Goal: Task Accomplishment & Management: Use online tool/utility

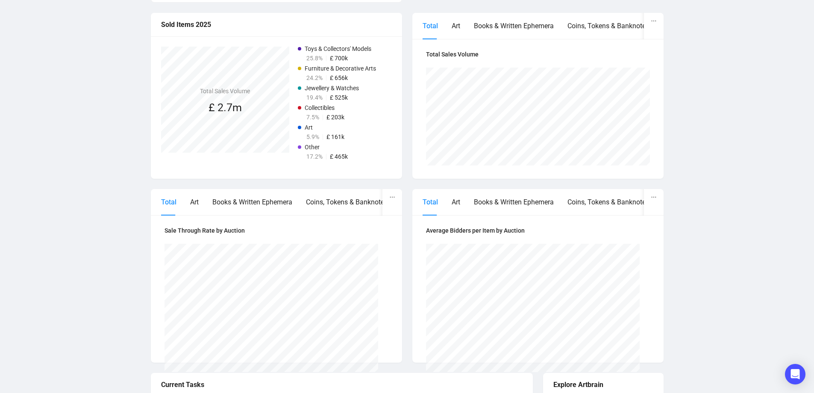
scroll to position [322, 0]
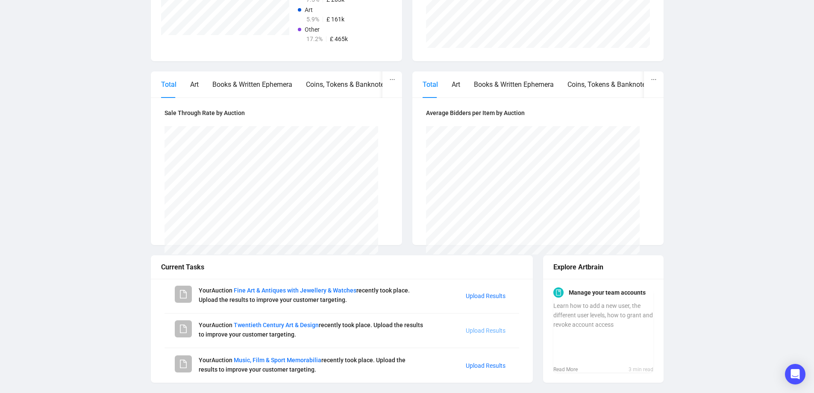
click at [479, 332] on link "Upload Results" at bounding box center [486, 330] width 40 height 7
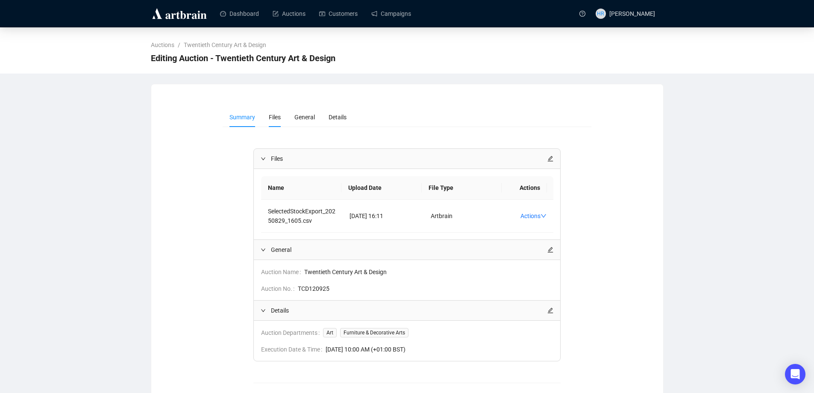
click at [275, 117] on span "Files" at bounding box center [275, 117] width 12 height 7
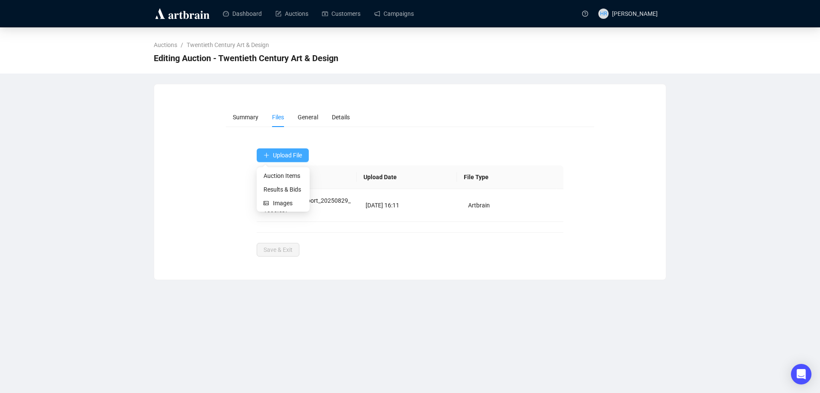
click at [282, 153] on span "Upload File" at bounding box center [287, 155] width 29 height 7
click at [275, 191] on span "Results & Bids" at bounding box center [283, 189] width 39 height 9
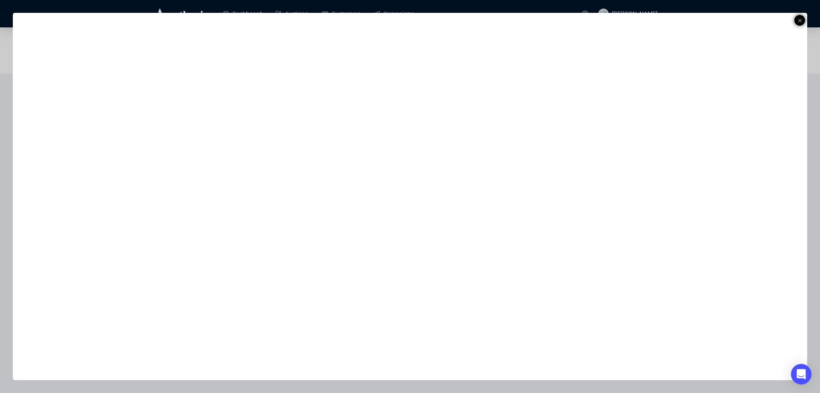
click at [799, 21] on icon at bounding box center [800, 20] width 4 height 10
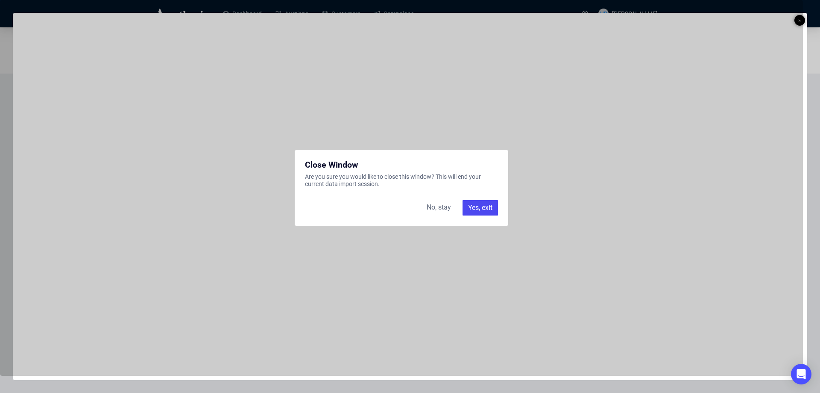
click at [475, 207] on div "Yes, exit" at bounding box center [480, 207] width 35 height 15
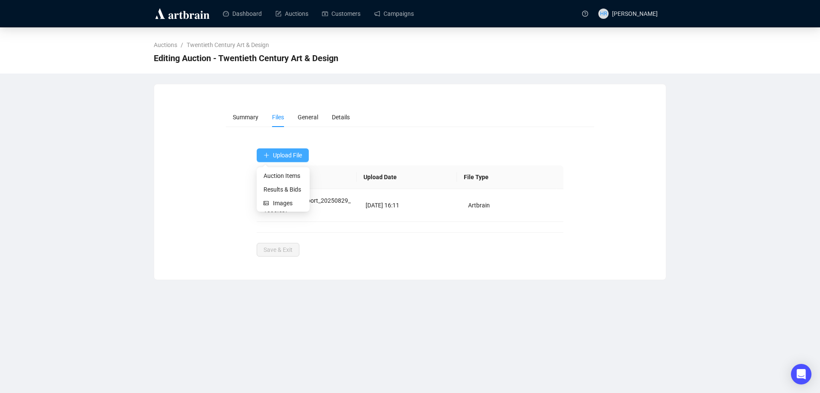
click at [273, 155] on span "Upload File" at bounding box center [287, 155] width 29 height 7
click at [273, 185] on span "Results & Bids" at bounding box center [283, 189] width 39 height 9
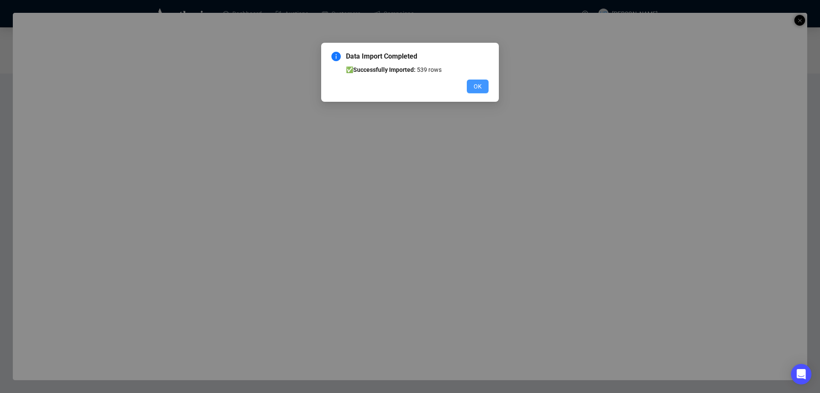
click at [472, 86] on button "OK" at bounding box center [478, 86] width 22 height 14
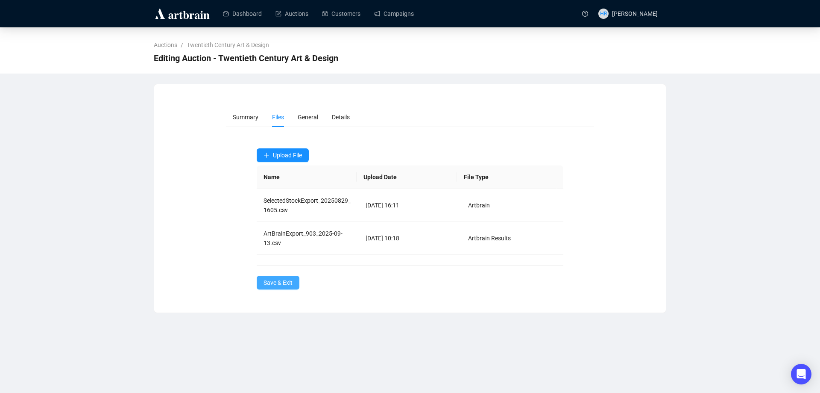
click at [282, 279] on span "Save & Exit" at bounding box center [278, 282] width 29 height 9
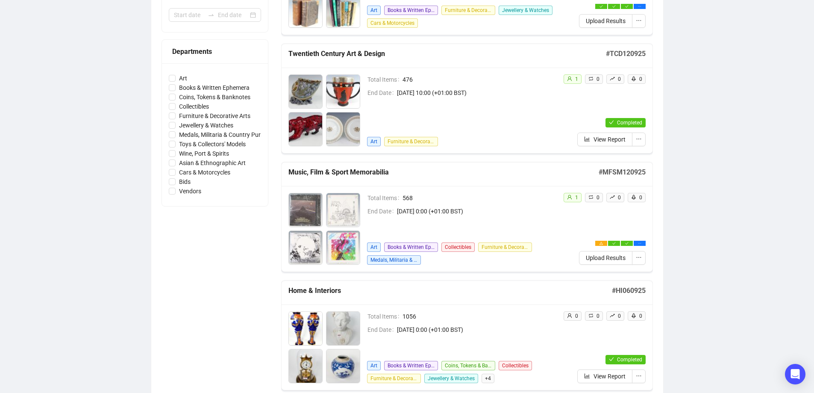
scroll to position [214, 0]
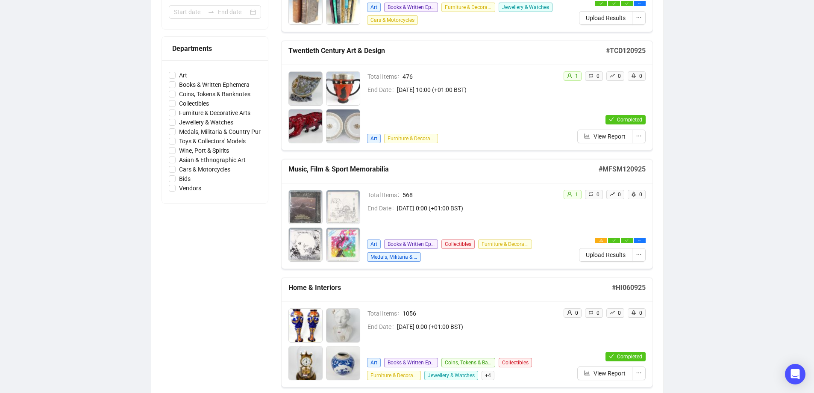
click at [586, 258] on span "Upload Results" at bounding box center [606, 254] width 40 height 9
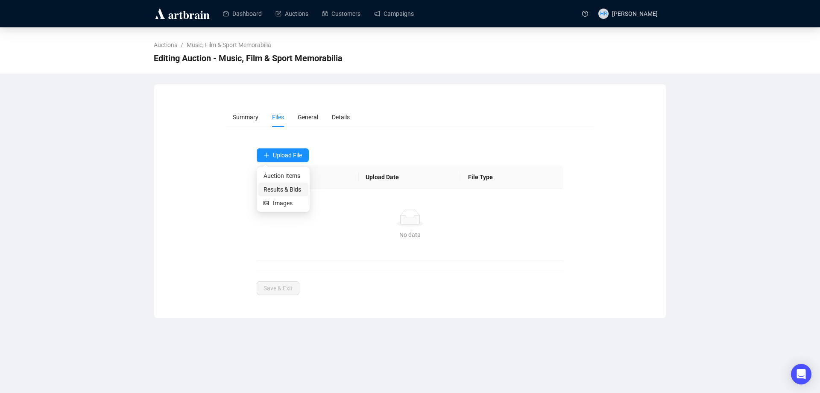
click at [280, 186] on span "Results & Bids" at bounding box center [283, 189] width 39 height 9
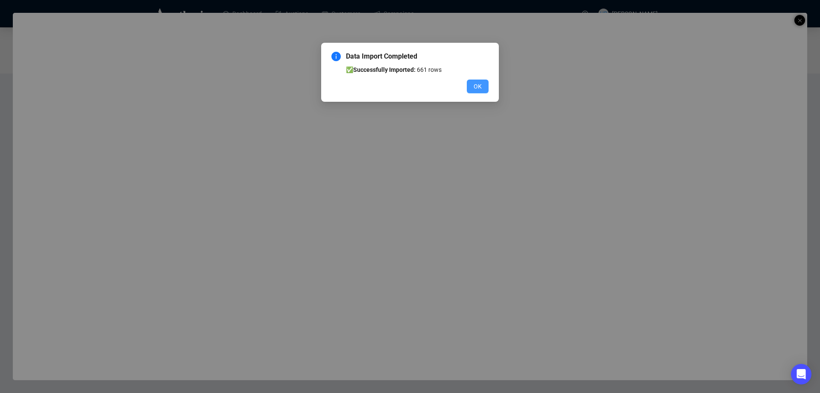
click at [478, 83] on span "OK" at bounding box center [478, 86] width 8 height 9
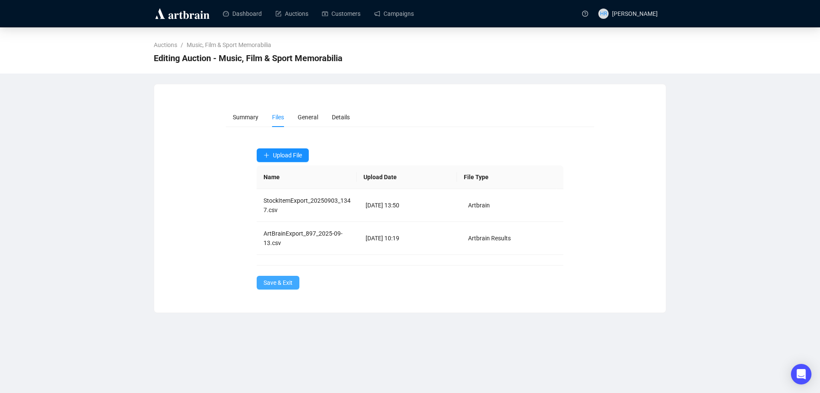
click at [275, 281] on span "Save & Exit" at bounding box center [278, 282] width 29 height 9
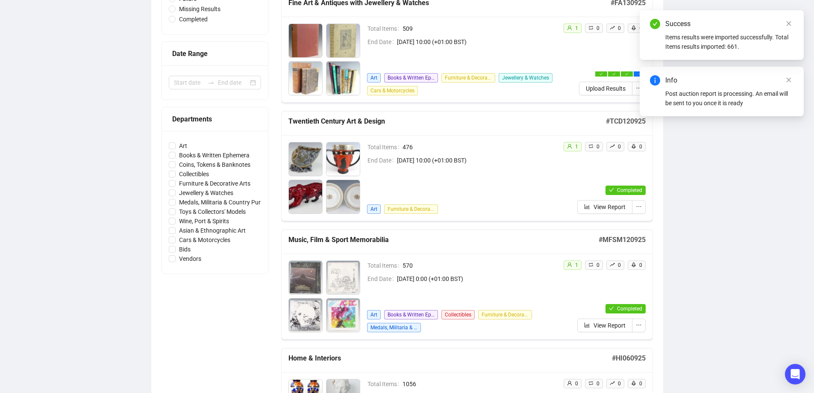
scroll to position [128, 0]
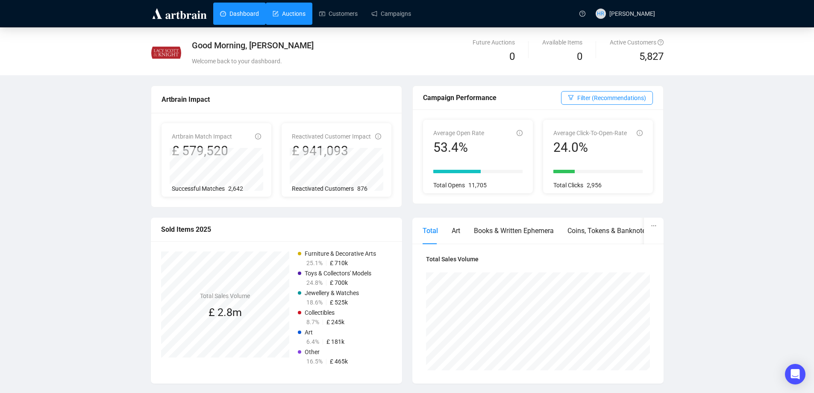
click at [286, 16] on link "Auctions" at bounding box center [289, 14] width 33 height 22
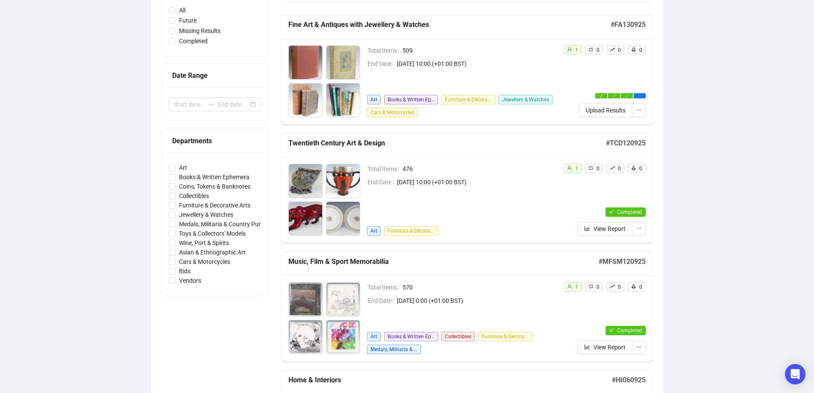
scroll to position [167, 0]
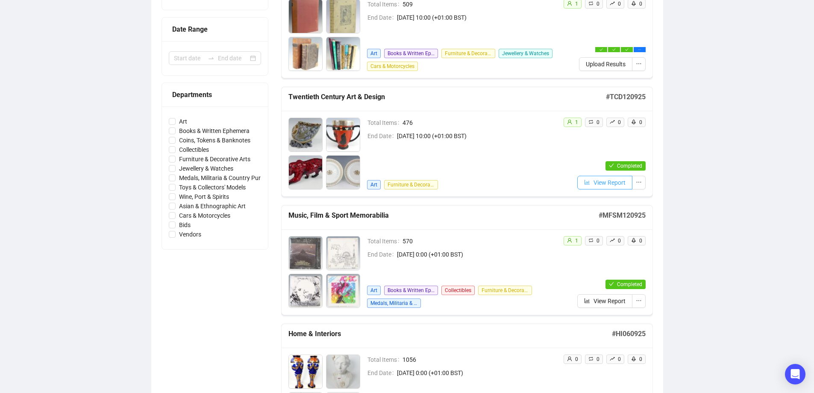
click at [589, 183] on icon "bar-chart" at bounding box center [587, 182] width 6 height 6
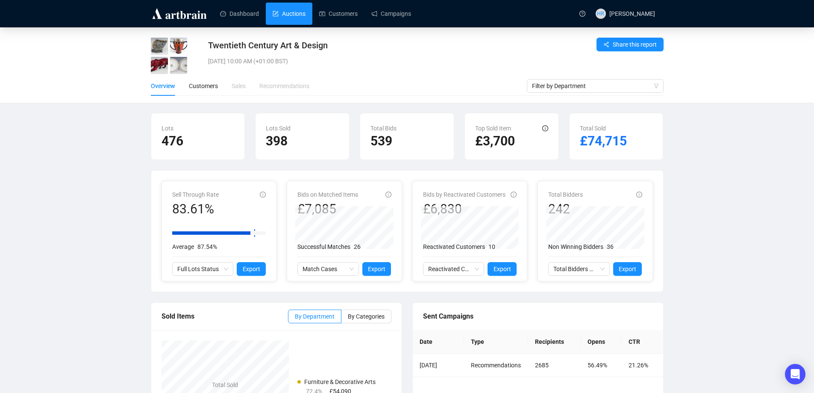
click at [285, 4] on link "Auctions" at bounding box center [289, 14] width 33 height 22
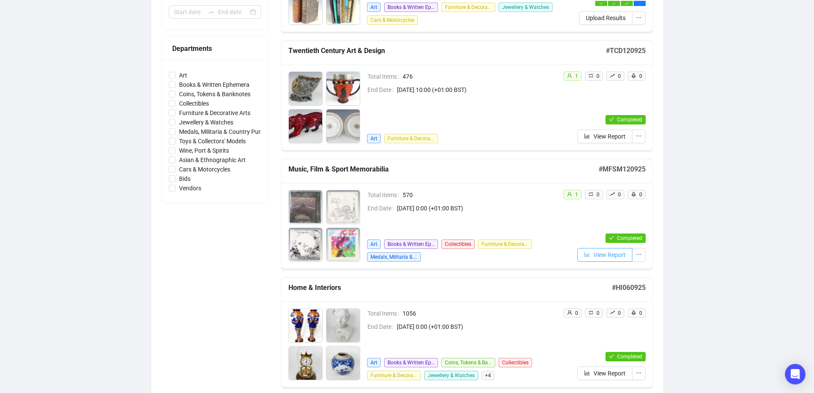
click at [591, 253] on button "View Report" at bounding box center [604, 255] width 55 height 14
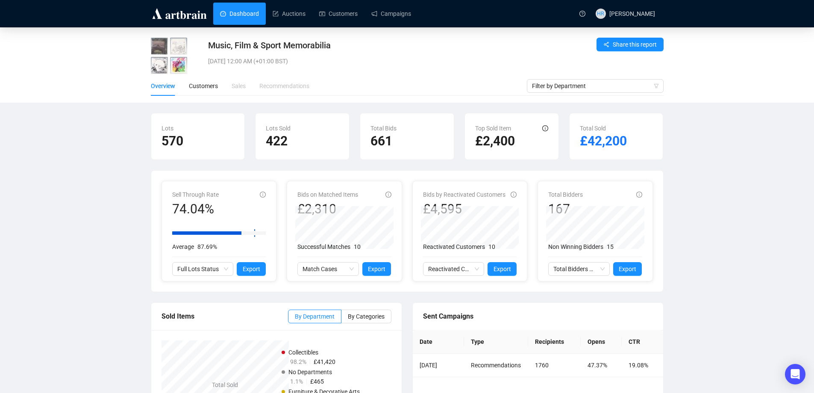
click at [231, 11] on link "Dashboard" at bounding box center [239, 14] width 39 height 22
